Goal: Task Accomplishment & Management: Use online tool/utility

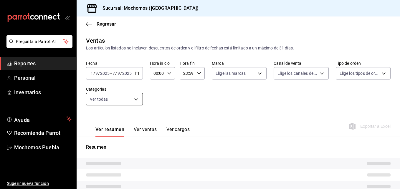
type input "357a9704-c999-4c63-af81-0c25438b67b5,a93eec79-672f-49c2-b1cd-14f211909374,5e983…"
type input "65eb7388-82e4-42fa-8caf-680550c77e6f"
type input "PARROT,UBER_EATS,RAPPI,DIDI_FOOD,ONLINE"
type input "c7bc0ce2-274d-49fd-89f5-4bcf8044acf9,c9e91c43-775f-4cd6-ac16-cfdc9e5fd636,e77b1…"
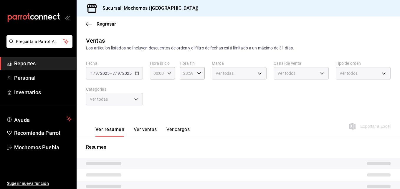
click at [138, 77] on div "[DATE] [DATE] - [DATE] [DATE]" at bounding box center [114, 73] width 57 height 12
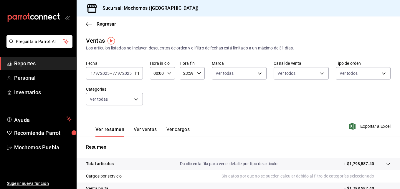
click at [137, 75] on \(Stroke\) "button" at bounding box center [137, 73] width 4 height 3
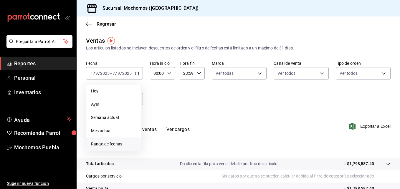
click at [115, 143] on span "Rango de fechas" at bounding box center [114, 144] width 46 height 6
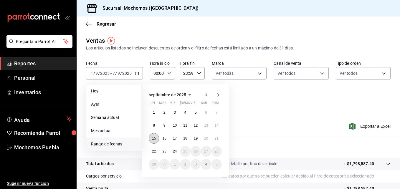
click at [157, 140] on button "15" at bounding box center [154, 138] width 10 height 11
click at [154, 149] on abbr "22" at bounding box center [154, 151] width 4 height 4
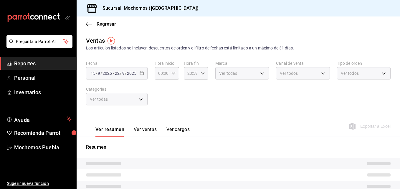
click at [142, 78] on div "[DATE] [DATE] - [DATE] [DATE]" at bounding box center [117, 73] width 62 height 12
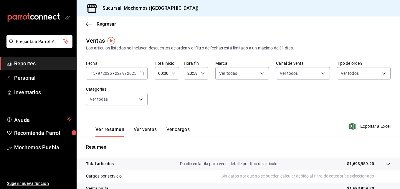
click at [140, 74] on icon "button" at bounding box center [142, 73] width 4 height 4
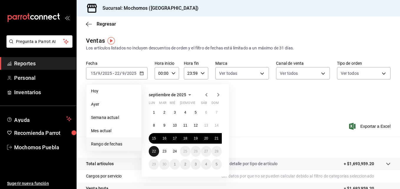
click at [154, 151] on abbr "22" at bounding box center [154, 151] width 4 height 4
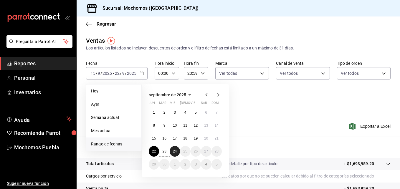
click at [173, 151] on abbr "24" at bounding box center [175, 151] width 4 height 4
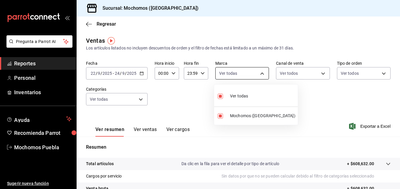
click at [264, 72] on body "Pregunta a Parrot AI Reportes Personal Inventarios Ayuda Recomienda Parrot Moch…" at bounding box center [200, 94] width 400 height 189
click at [223, 96] on label at bounding box center [222, 96] width 8 height 9
click at [223, 96] on input "checkbox" at bounding box center [220, 96] width 5 height 5
checkbox input "true"
type input "65eb7388-82e4-42fa-8caf-680550c77e6f"
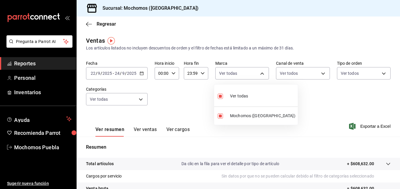
checkbox input "true"
click at [369, 130] on div at bounding box center [200, 94] width 400 height 189
click at [369, 130] on div "Ver resumen Ver ventas Ver cargos Exportar a Excel" at bounding box center [238, 124] width 323 height 24
click at [366, 127] on span "Exportar a Excel" at bounding box center [370, 126] width 40 height 7
